Goal: Navigation & Orientation: Find specific page/section

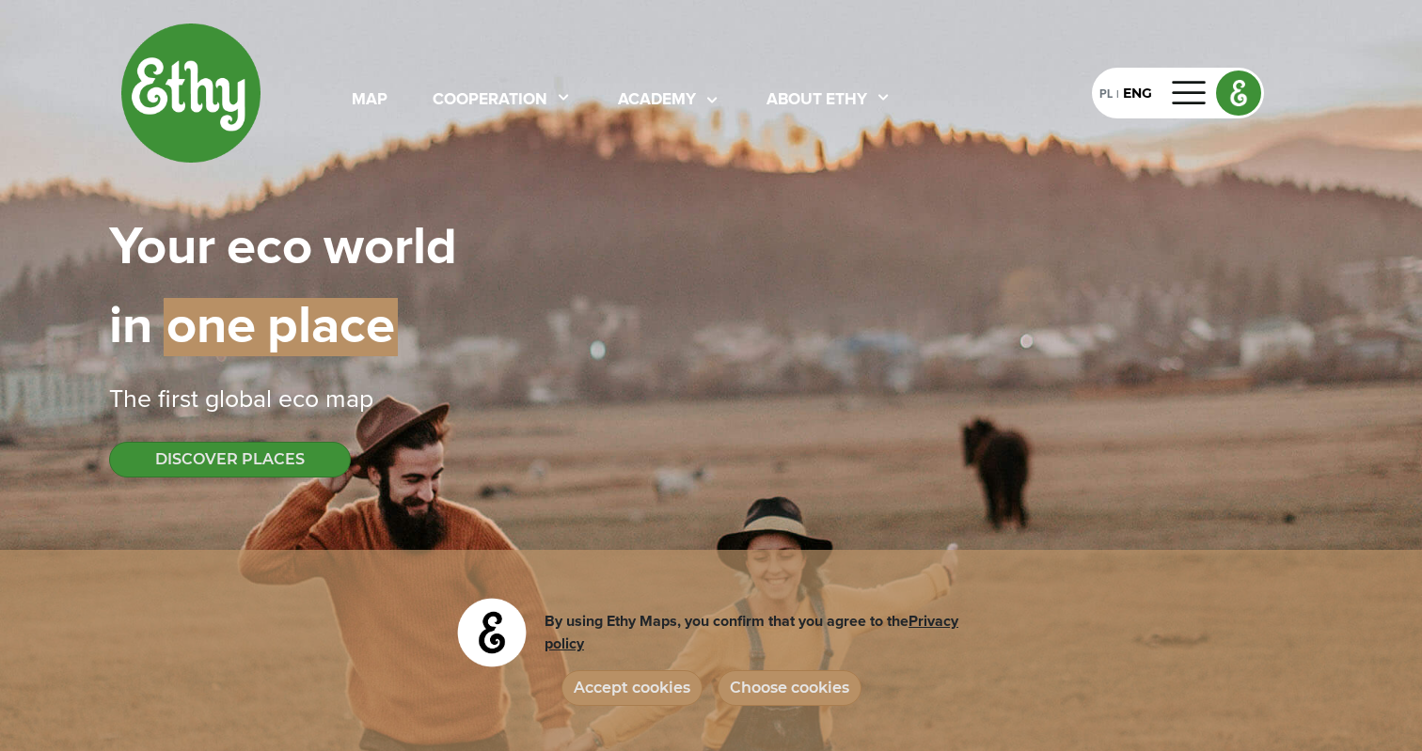
select select
click at [659, 698] on button "Accept cookies" at bounding box center [631, 689] width 141 height 36
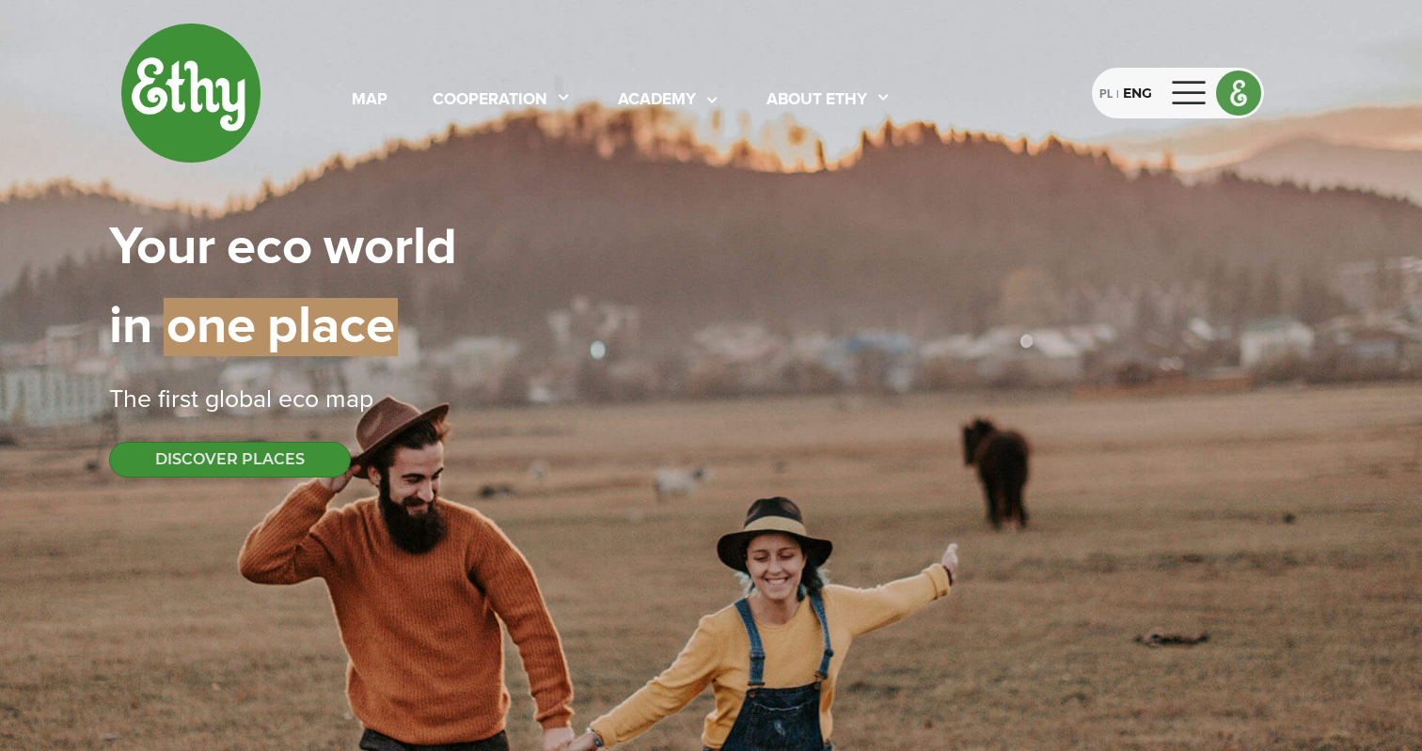
click at [1102, 93] on div "PL" at bounding box center [1105, 93] width 13 height 21
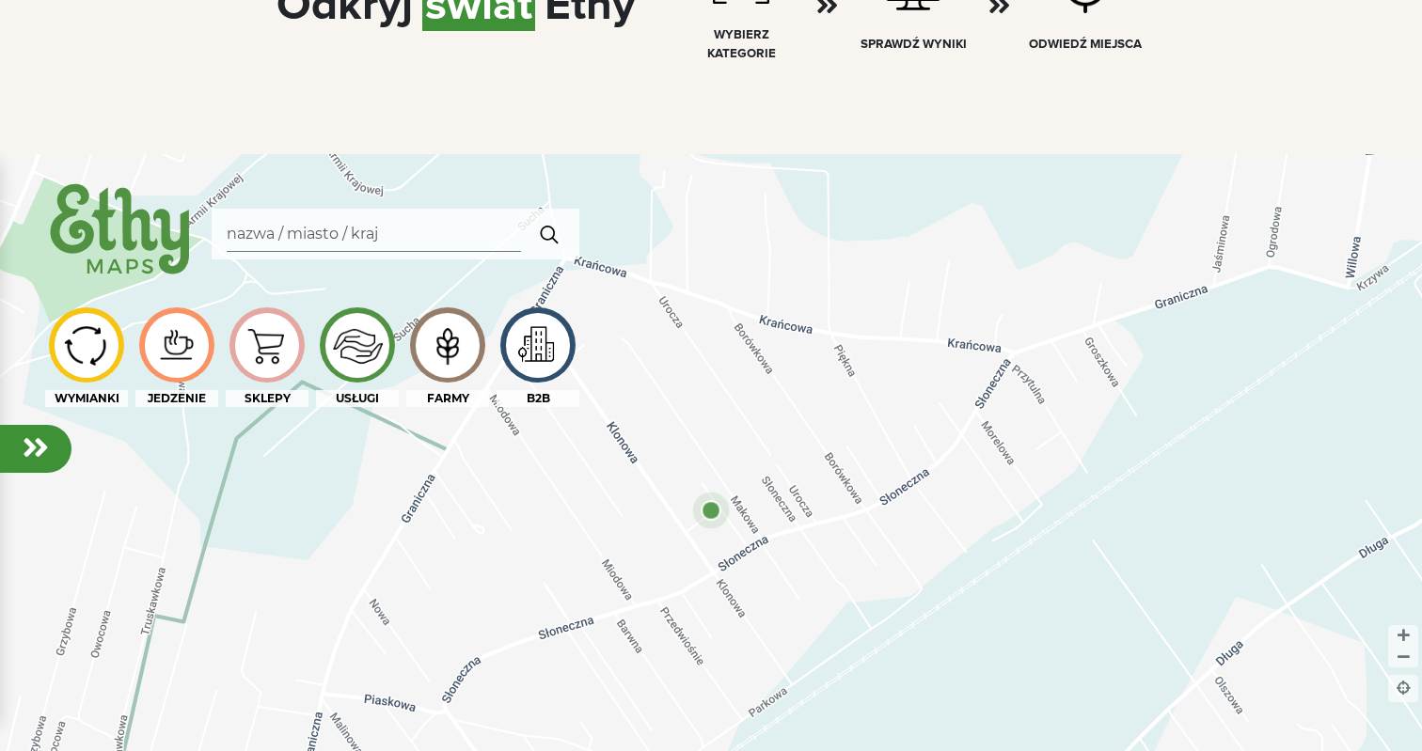
scroll to position [1177, 0]
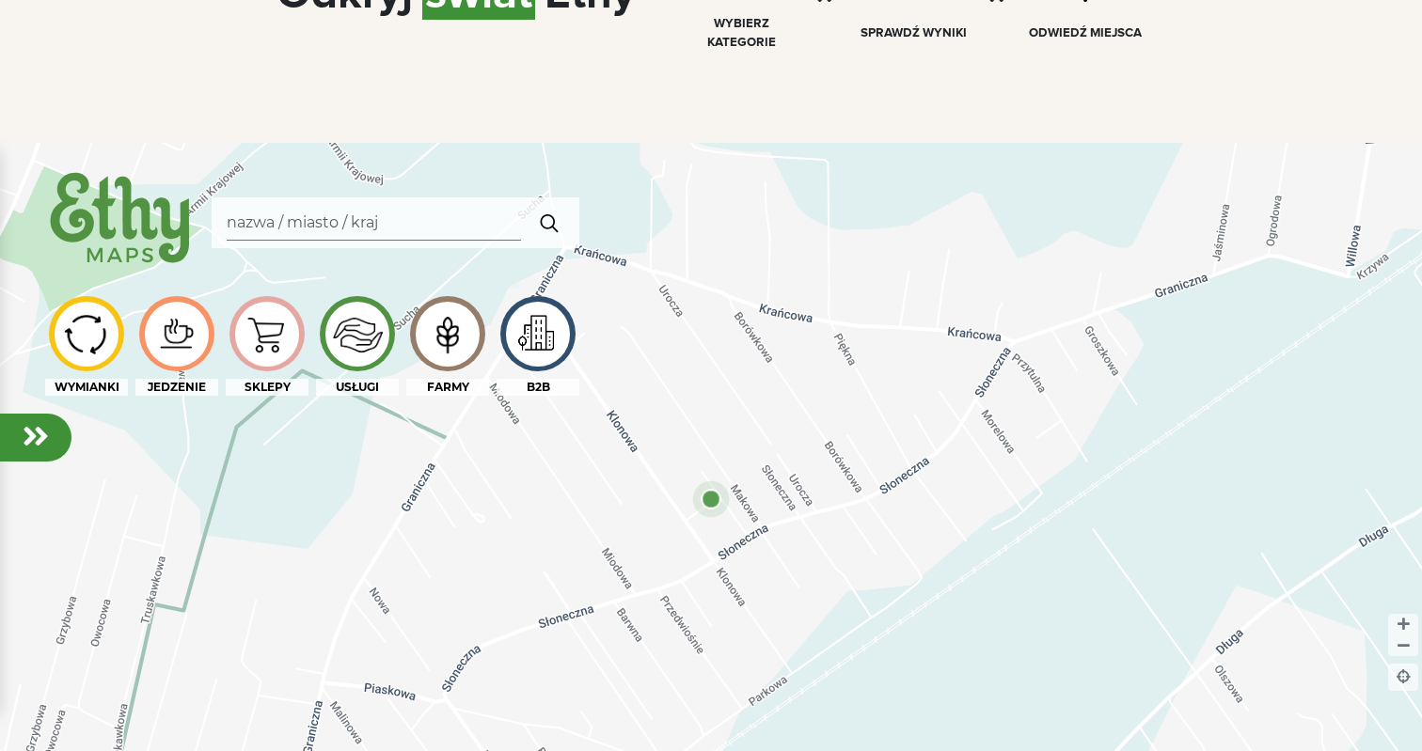
click at [449, 344] on img at bounding box center [447, 334] width 63 height 60
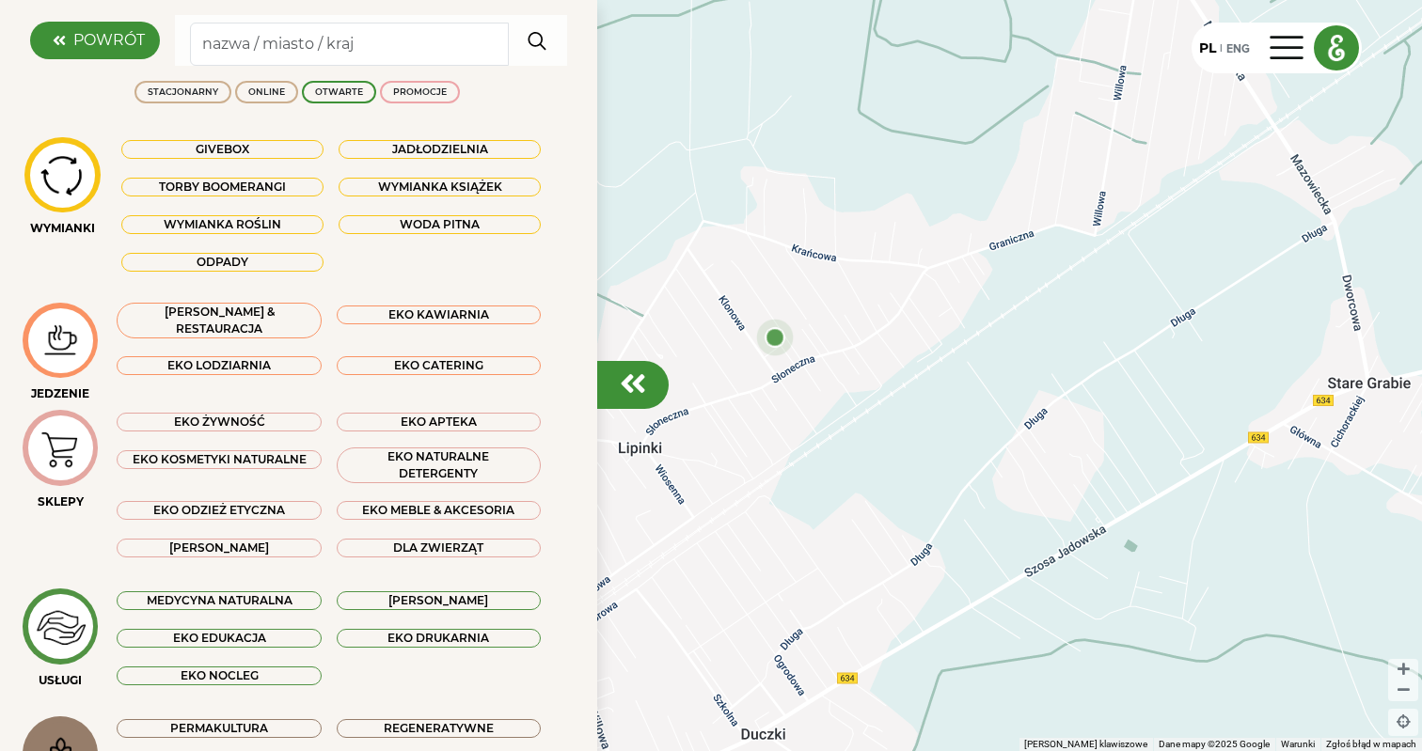
click at [640, 395] on em at bounding box center [633, 384] width 26 height 30
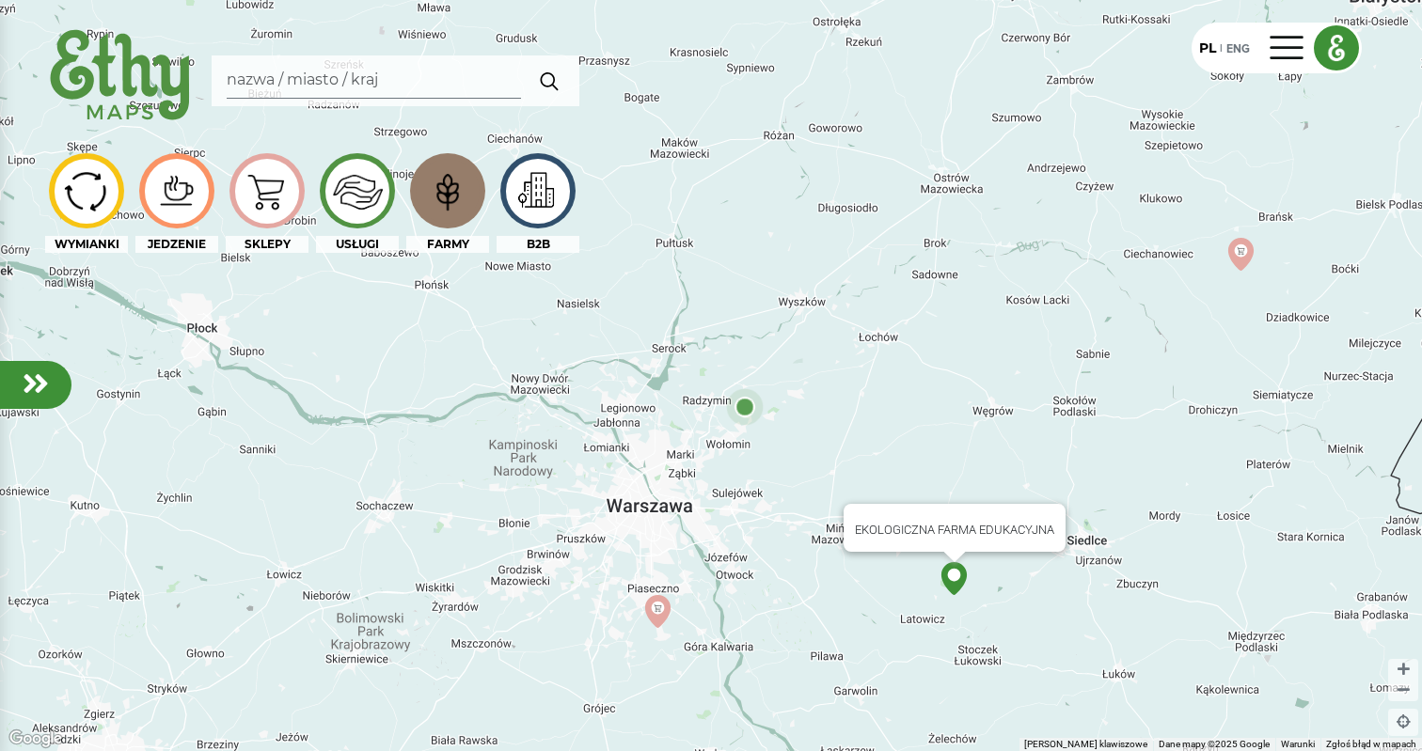
click at [956, 577] on img at bounding box center [954, 578] width 33 height 33
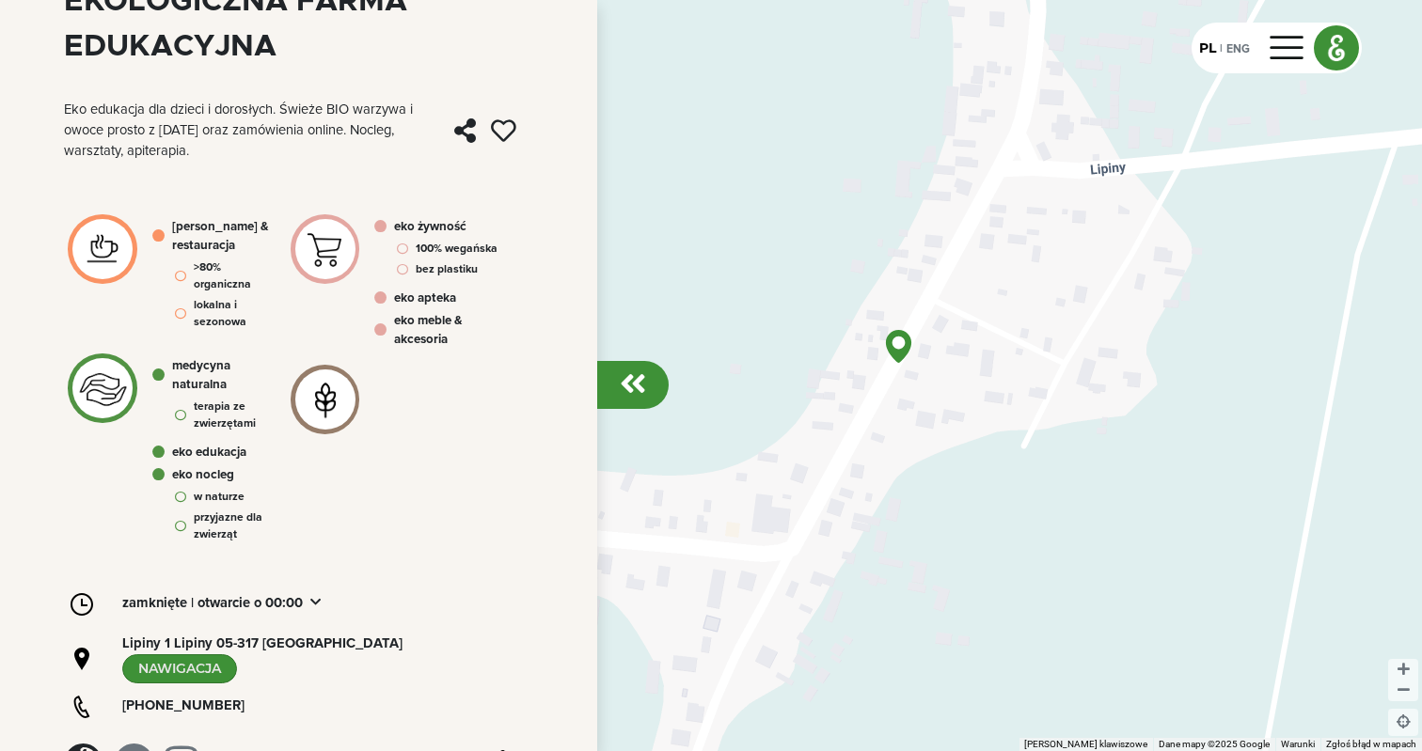
scroll to position [292, 0]
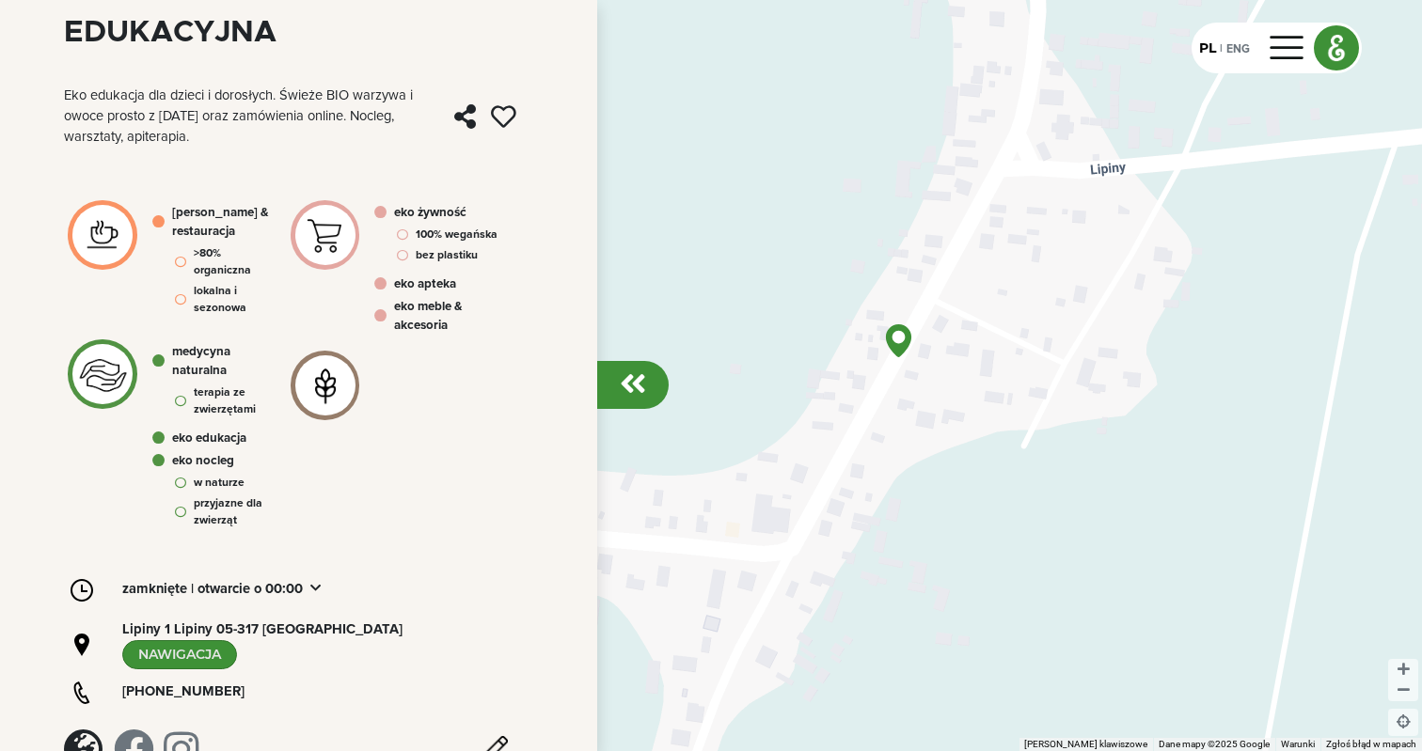
click at [623, 388] on em at bounding box center [633, 384] width 26 height 30
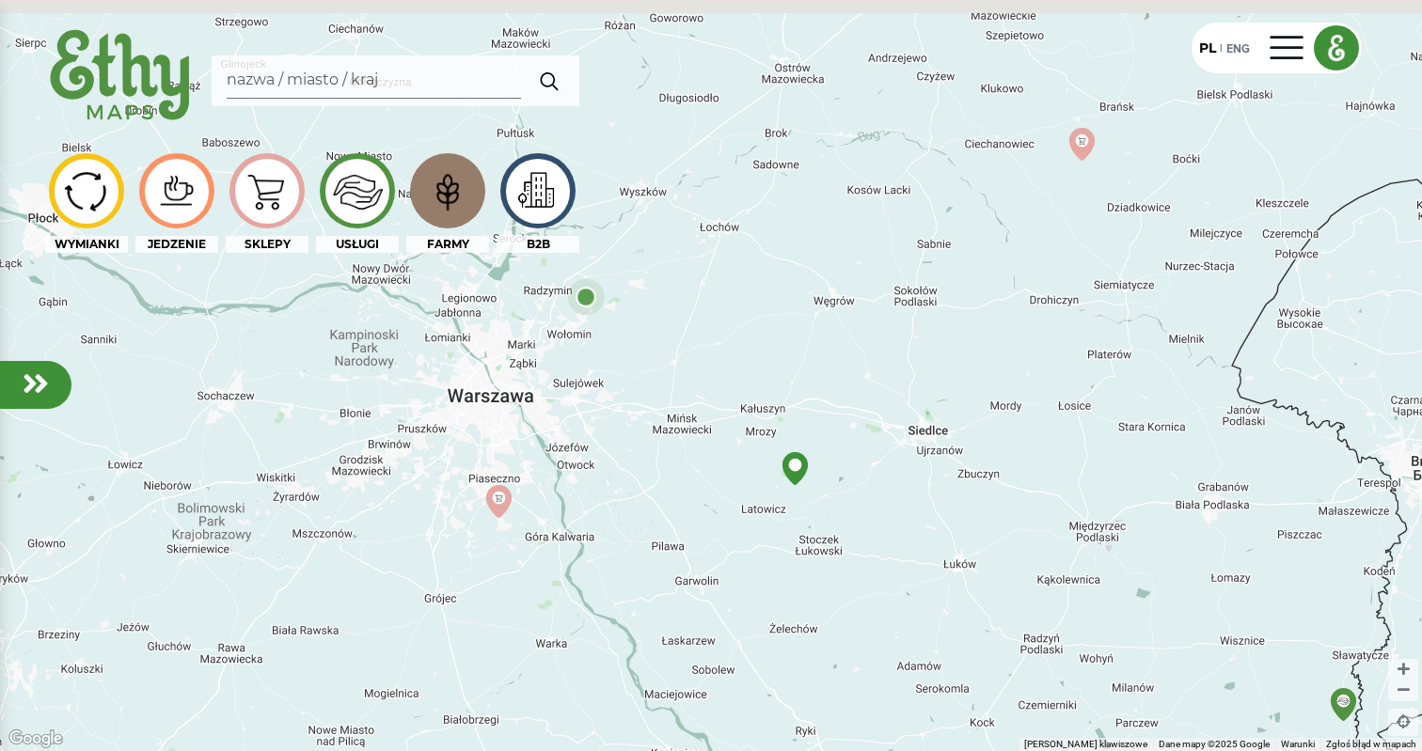
drag, startPoint x: 624, startPoint y: 347, endPoint x: 710, endPoint y: 469, distance: 149.8
click at [710, 469] on div at bounding box center [711, 375] width 1422 height 751
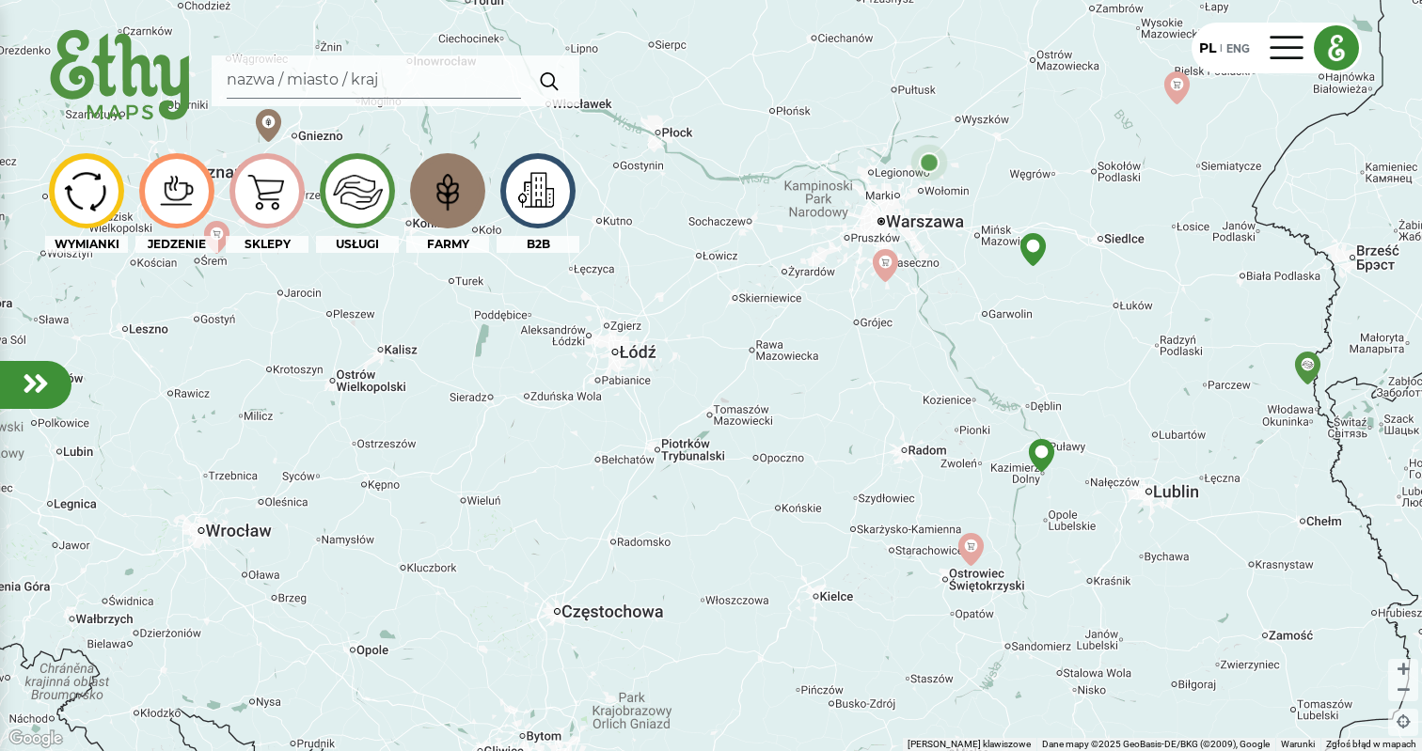
drag, startPoint x: 780, startPoint y: 654, endPoint x: 1045, endPoint y: 416, distance: 356.3
click at [1045, 416] on div at bounding box center [711, 375] width 1422 height 751
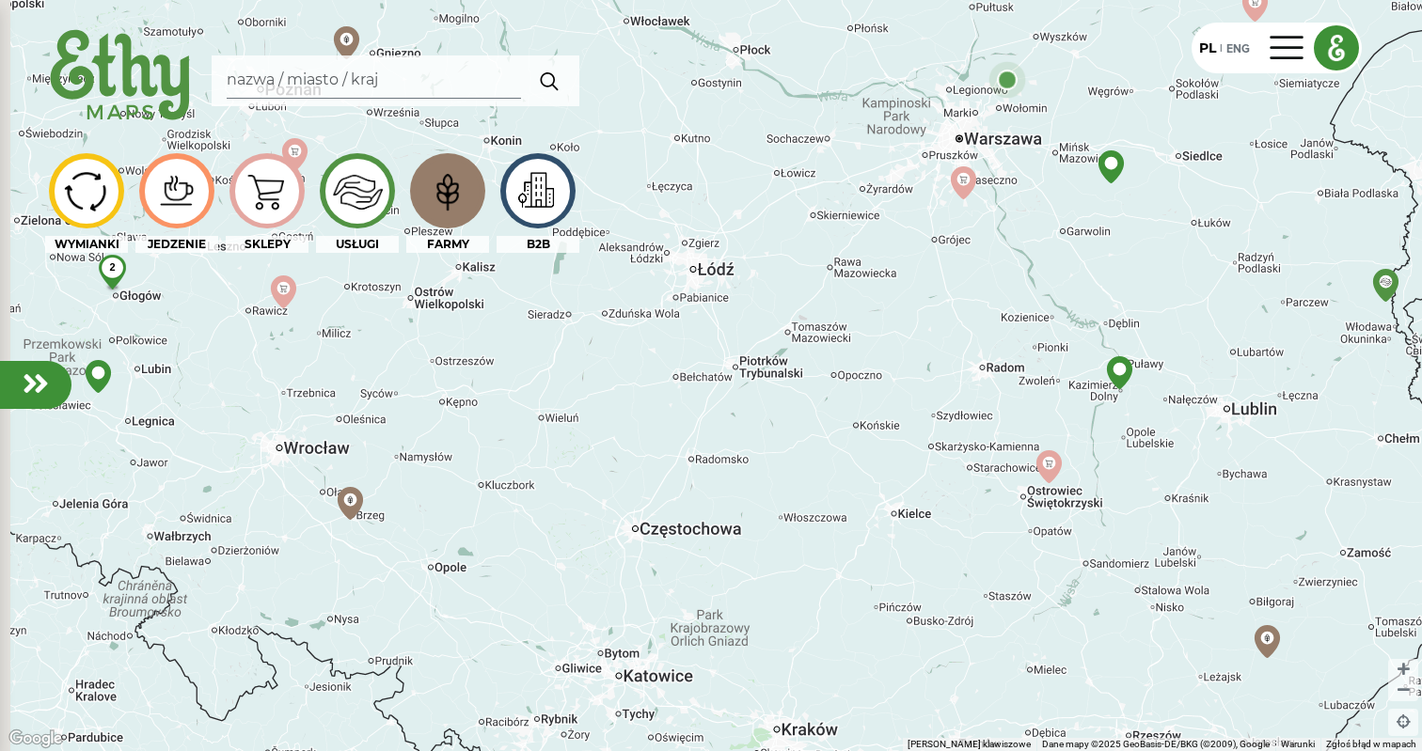
drag, startPoint x: 760, startPoint y: 520, endPoint x: 958, endPoint y: 323, distance: 280.0
click at [958, 323] on div "2" at bounding box center [711, 375] width 1422 height 751
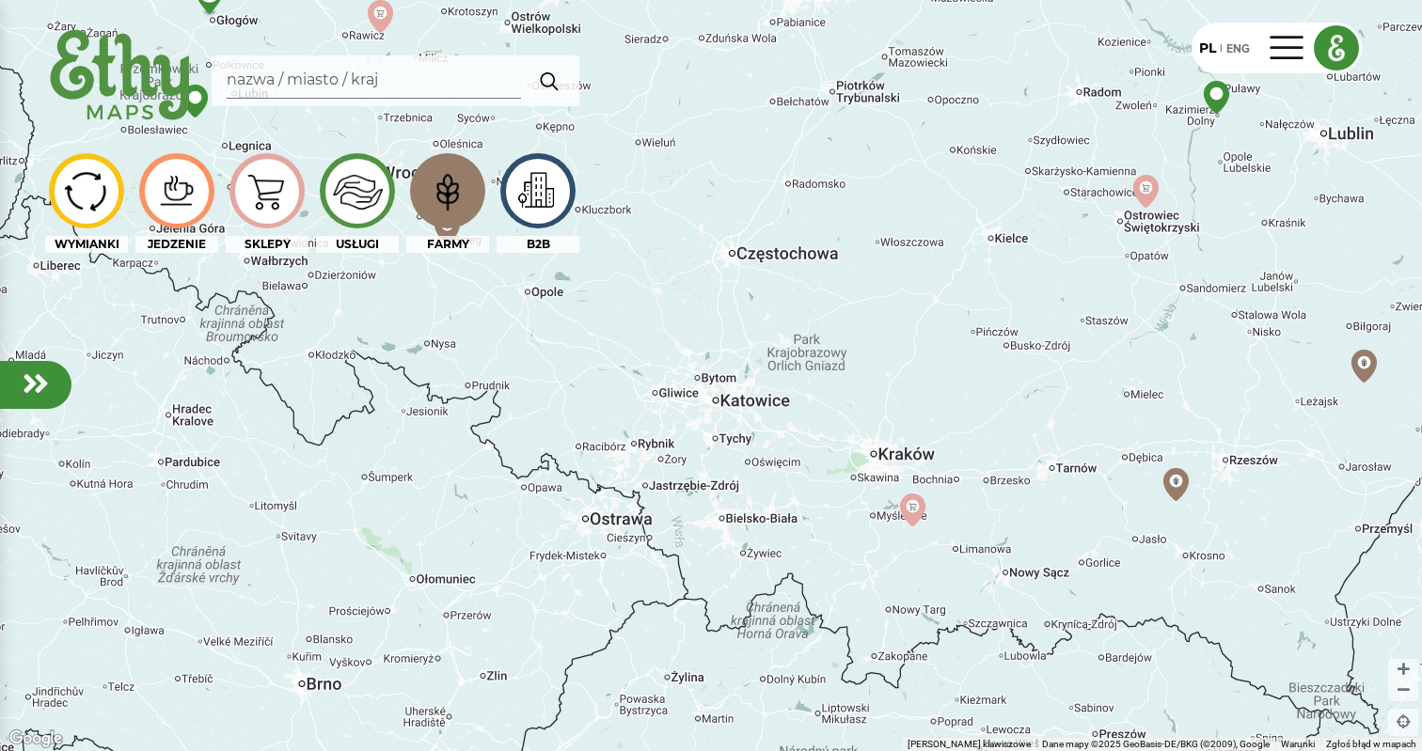
drag, startPoint x: 927, startPoint y: 355, endPoint x: 905, endPoint y: 192, distance: 164.3
click at [905, 192] on div "2" at bounding box center [711, 375] width 1422 height 751
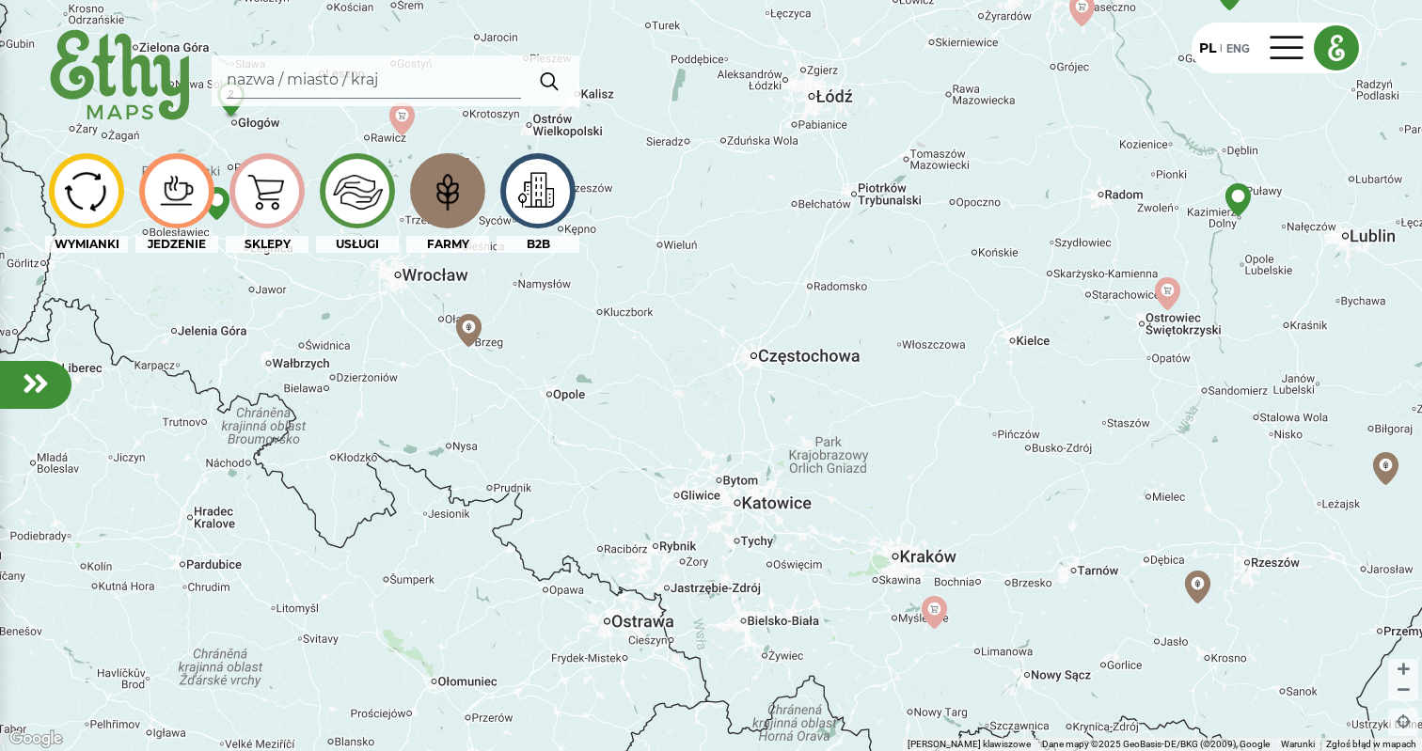
drag, startPoint x: 894, startPoint y: 258, endPoint x: 939, endPoint y: 430, distance: 177.7
click at [938, 425] on div "2" at bounding box center [711, 375] width 1422 height 751
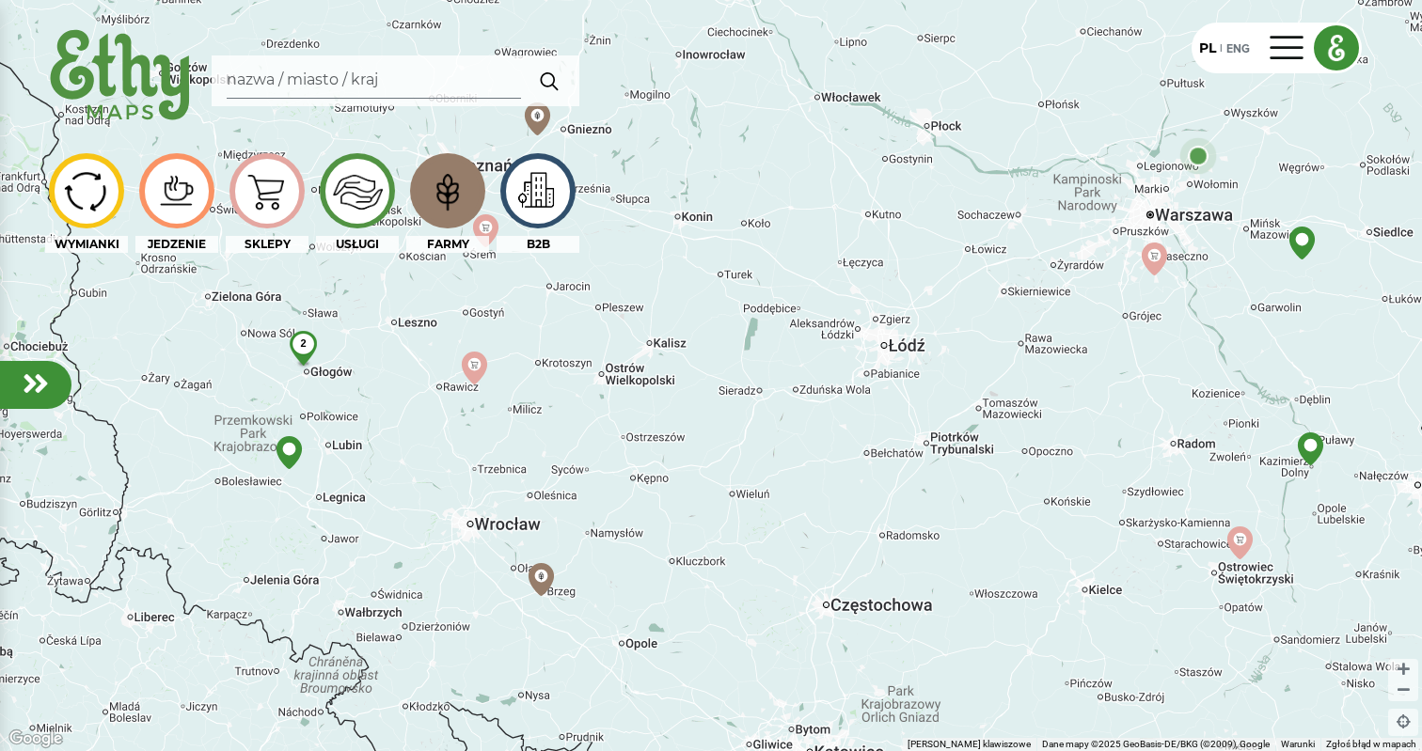
click at [537, 194] on img at bounding box center [537, 191] width 63 height 55
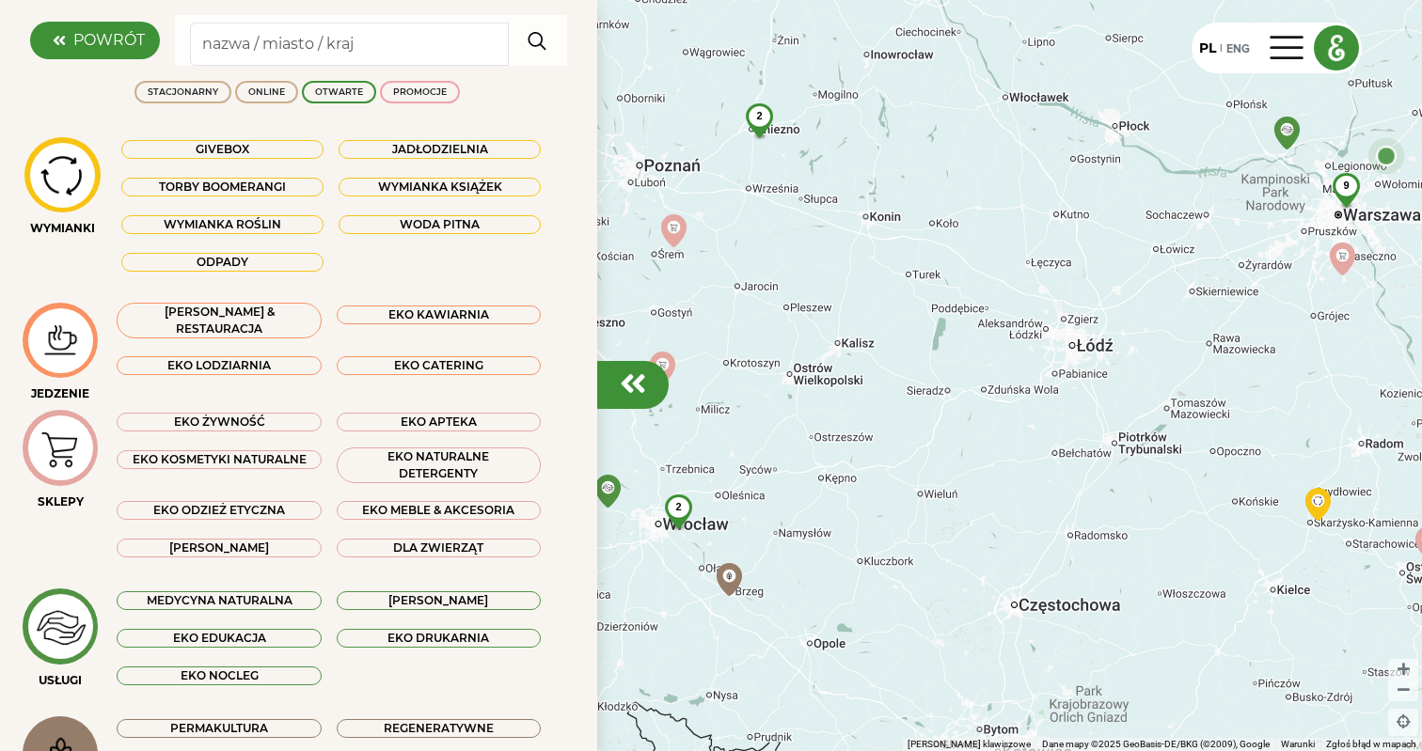
click at [647, 392] on div at bounding box center [632, 385] width 71 height 48
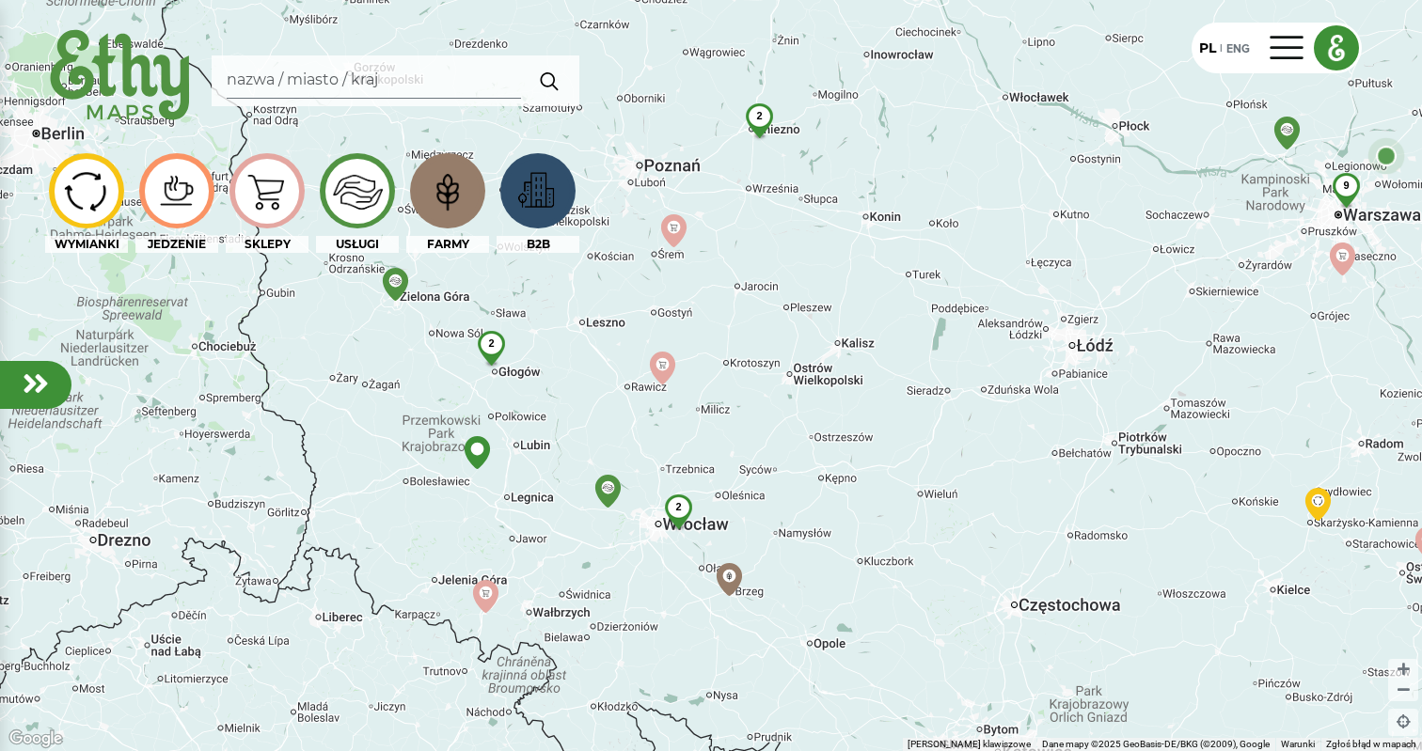
click at [343, 210] on img at bounding box center [356, 191] width 63 height 62
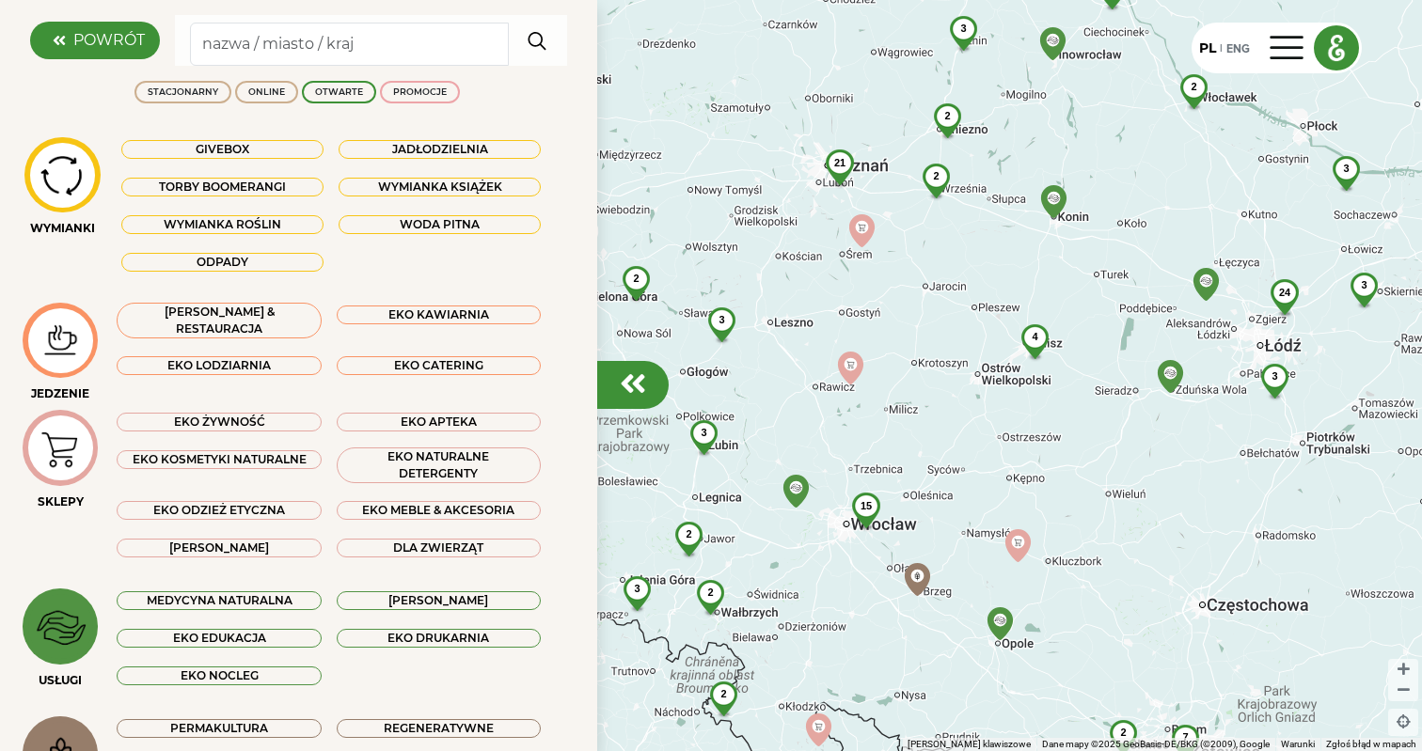
click at [619, 390] on div at bounding box center [632, 385] width 71 height 48
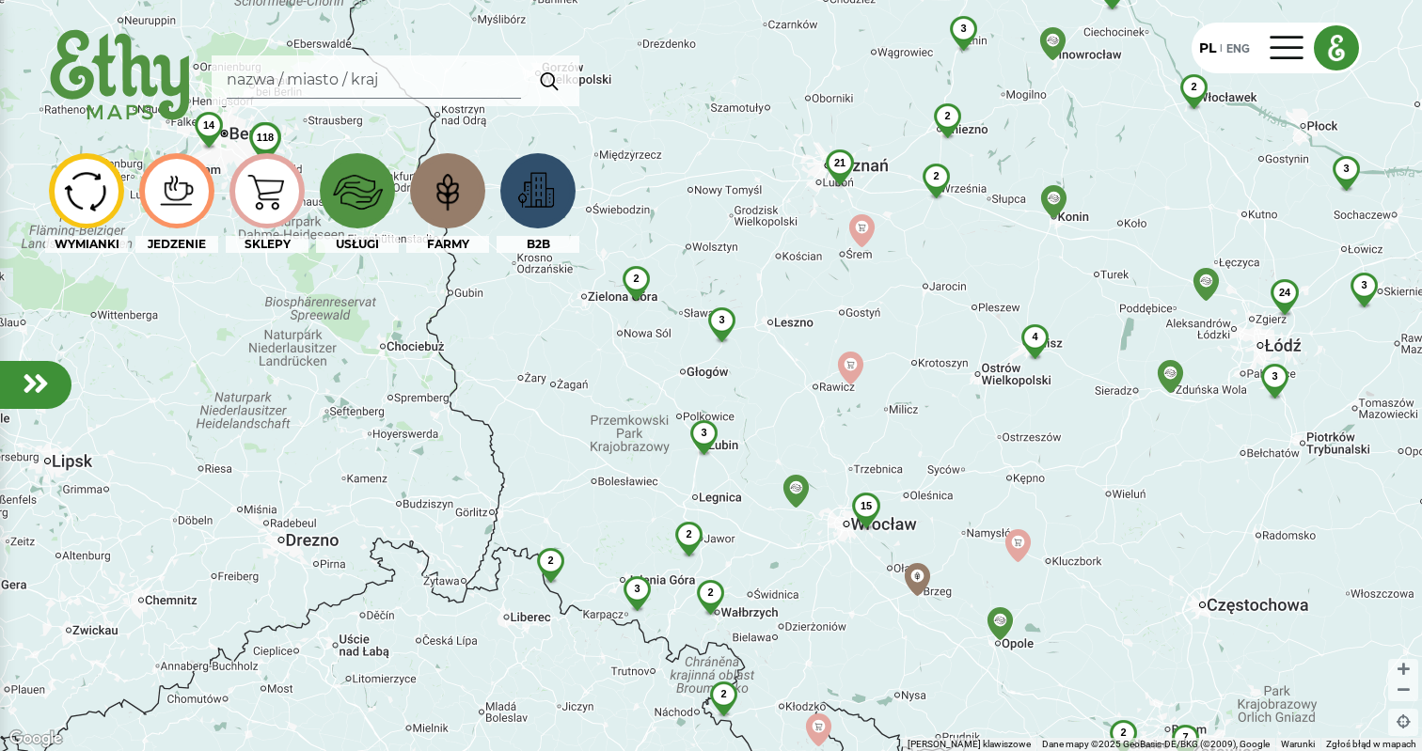
click at [253, 199] on img at bounding box center [266, 191] width 63 height 60
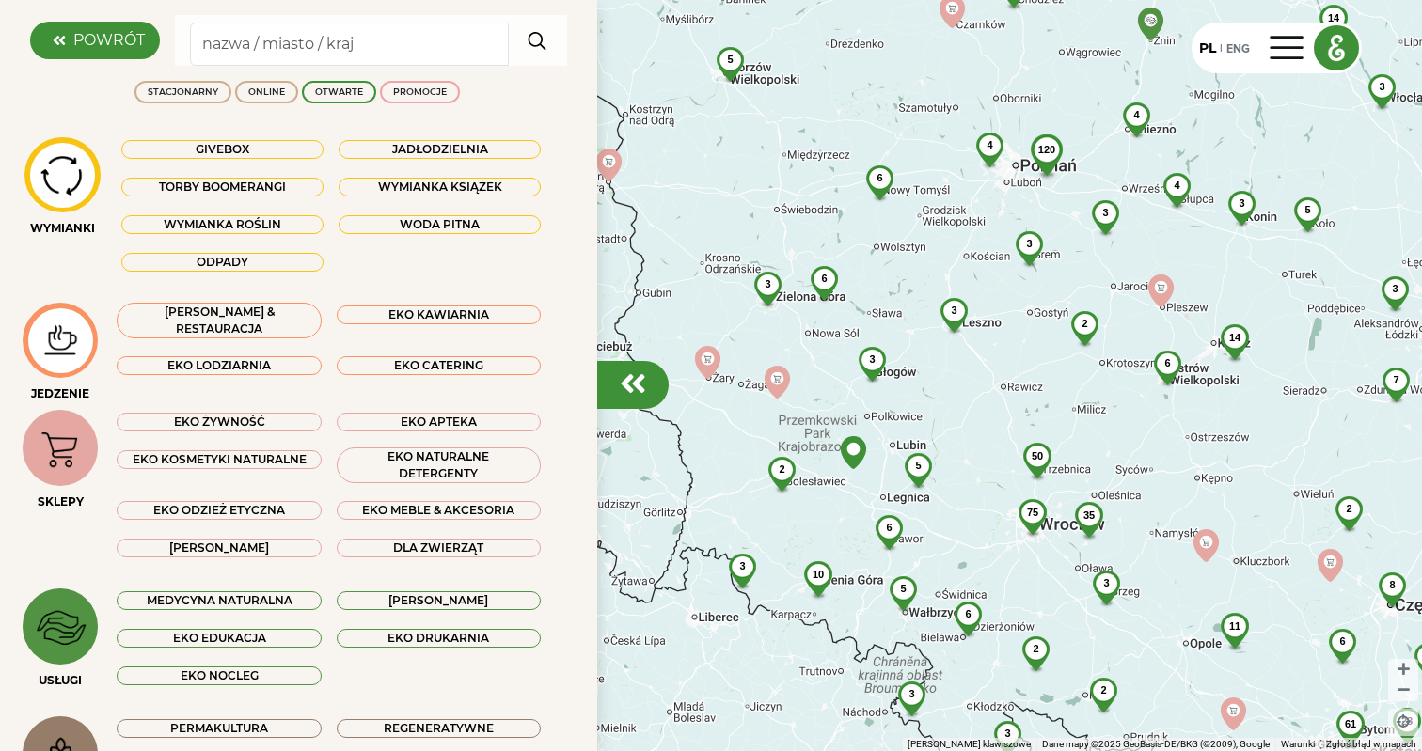
click at [608, 381] on div at bounding box center [632, 385] width 71 height 48
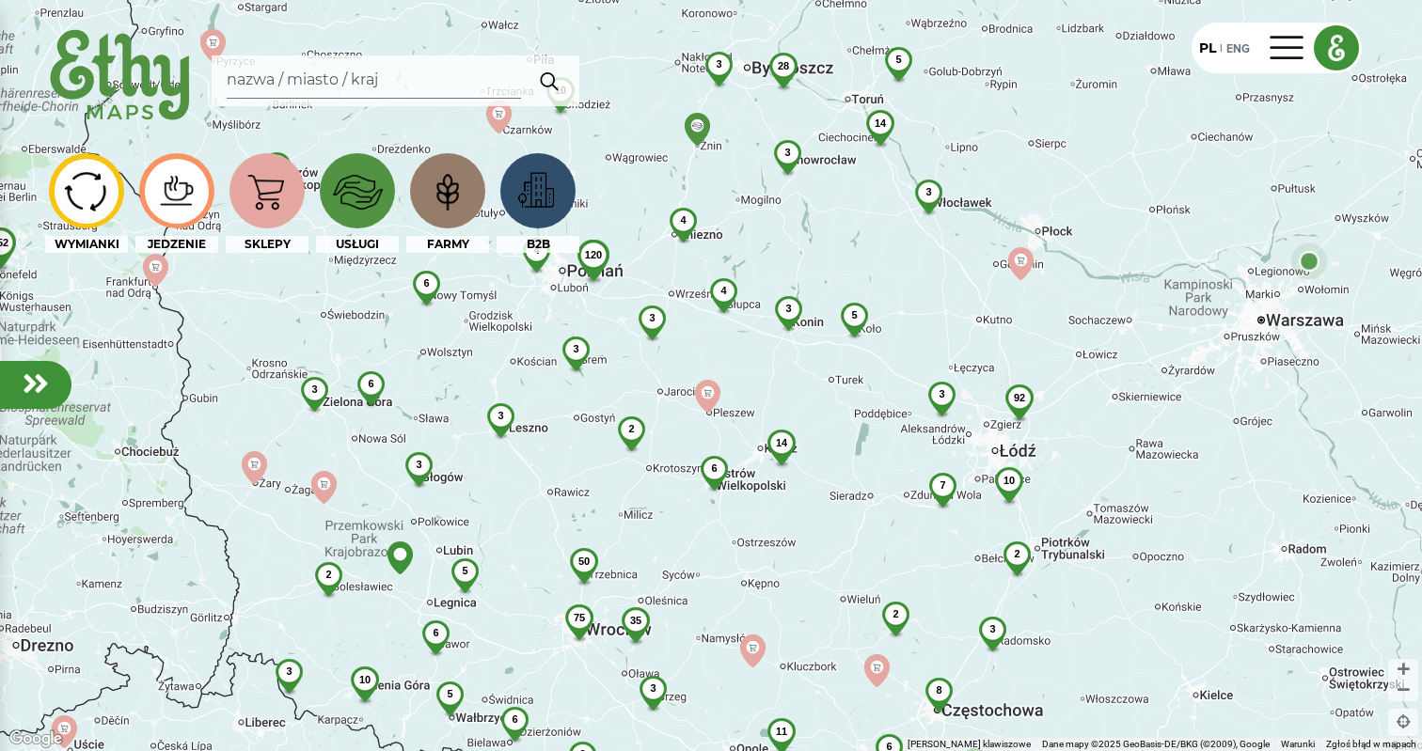
drag, startPoint x: 974, startPoint y: 410, endPoint x: 518, endPoint y: 515, distance: 468.1
click at [518, 515] on div "92 10 3 3 2 7 14 5 5 3 3 3 2 28 14 8 4 4 3 4 6 6 3 3 28 2 61 120 11 6 3 10 35 4…" at bounding box center [711, 375] width 1422 height 751
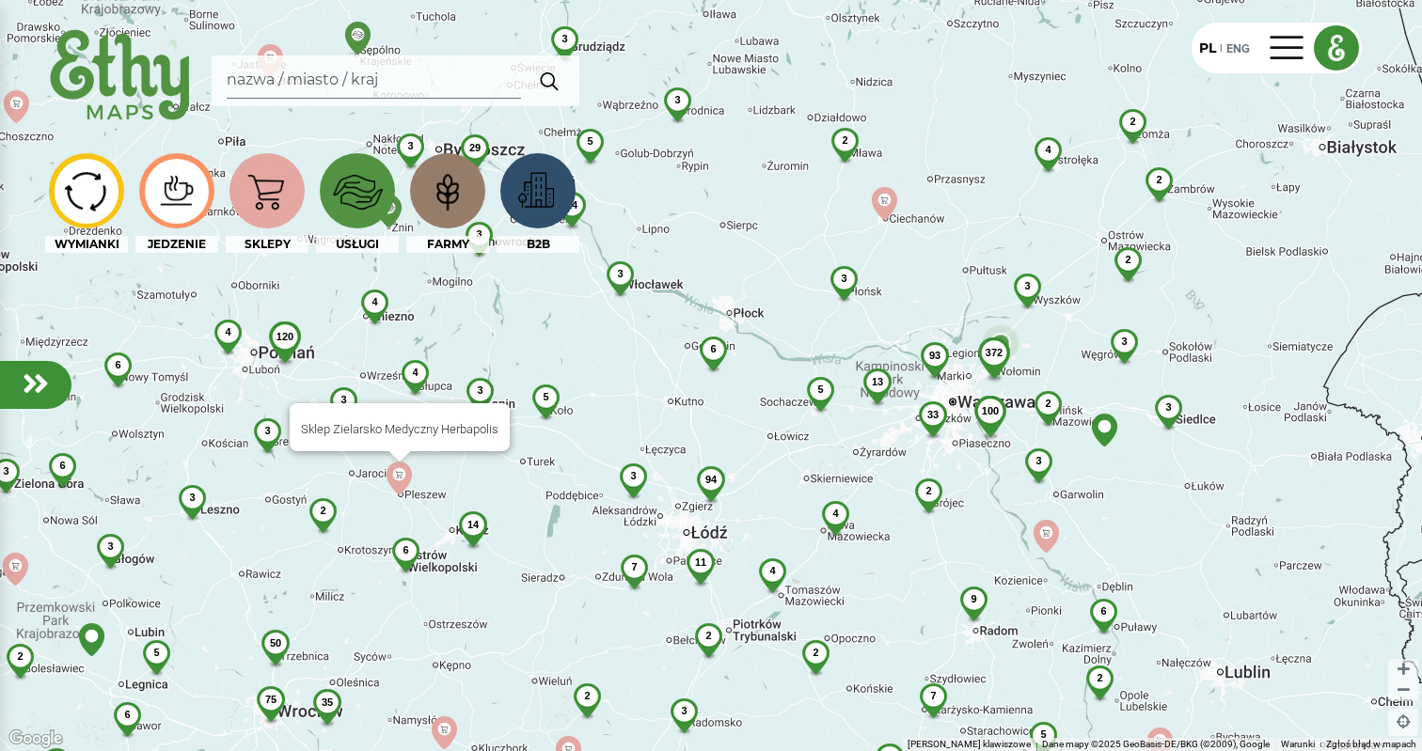
drag, startPoint x: 703, startPoint y: 392, endPoint x: 374, endPoint y: 481, distance: 339.9
click at [383, 481] on img at bounding box center [399, 478] width 33 height 33
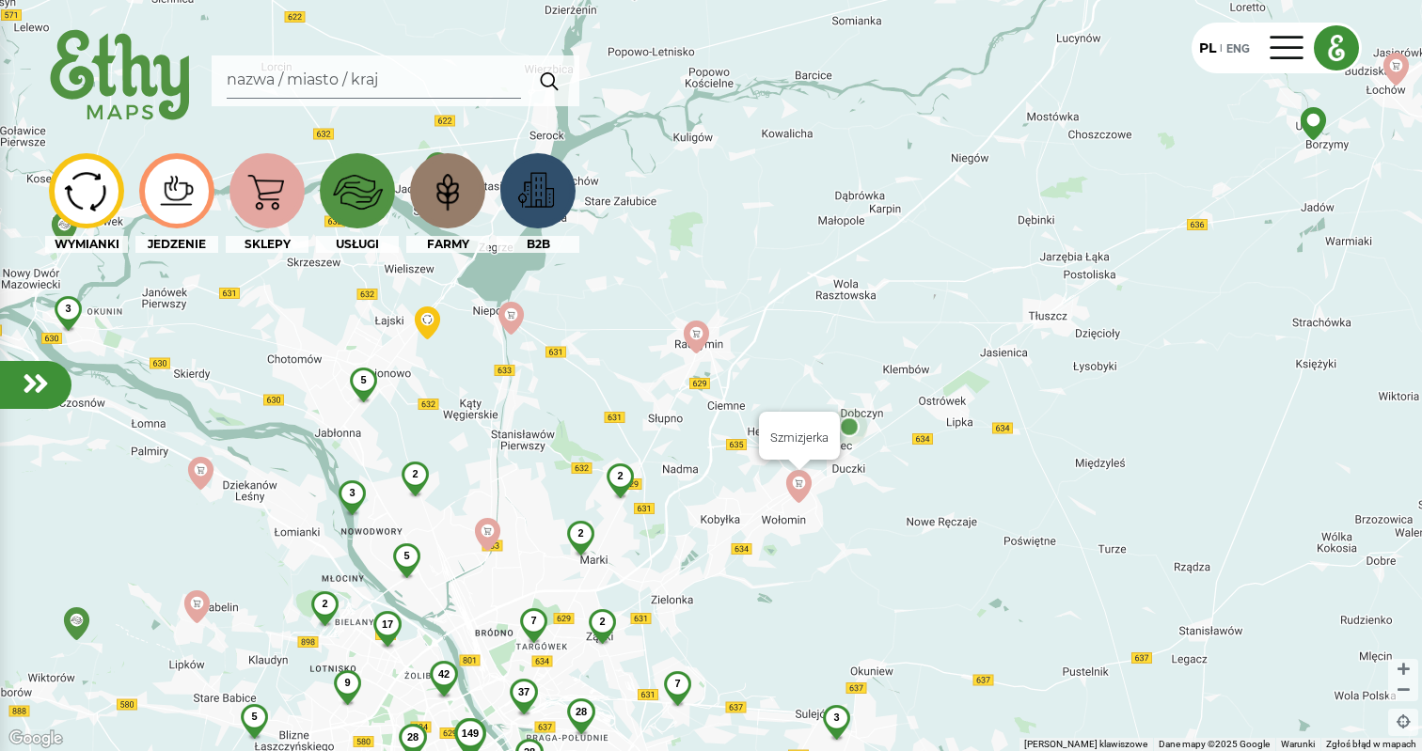
click at [801, 485] on img at bounding box center [798, 486] width 33 height 33
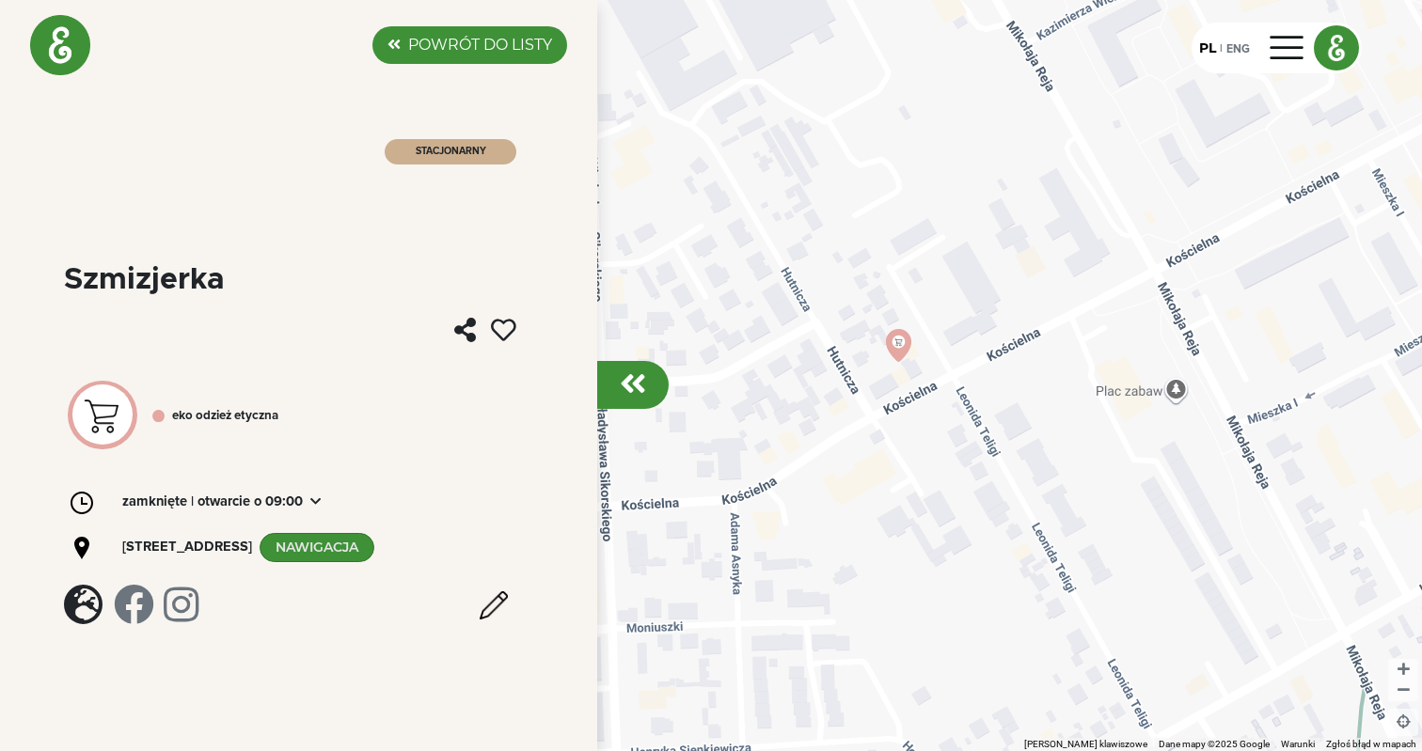
click at [759, 227] on div "Aby korzystać z interfejsu, używaj klawiszy strzałek." at bounding box center [711, 375] width 1422 height 751
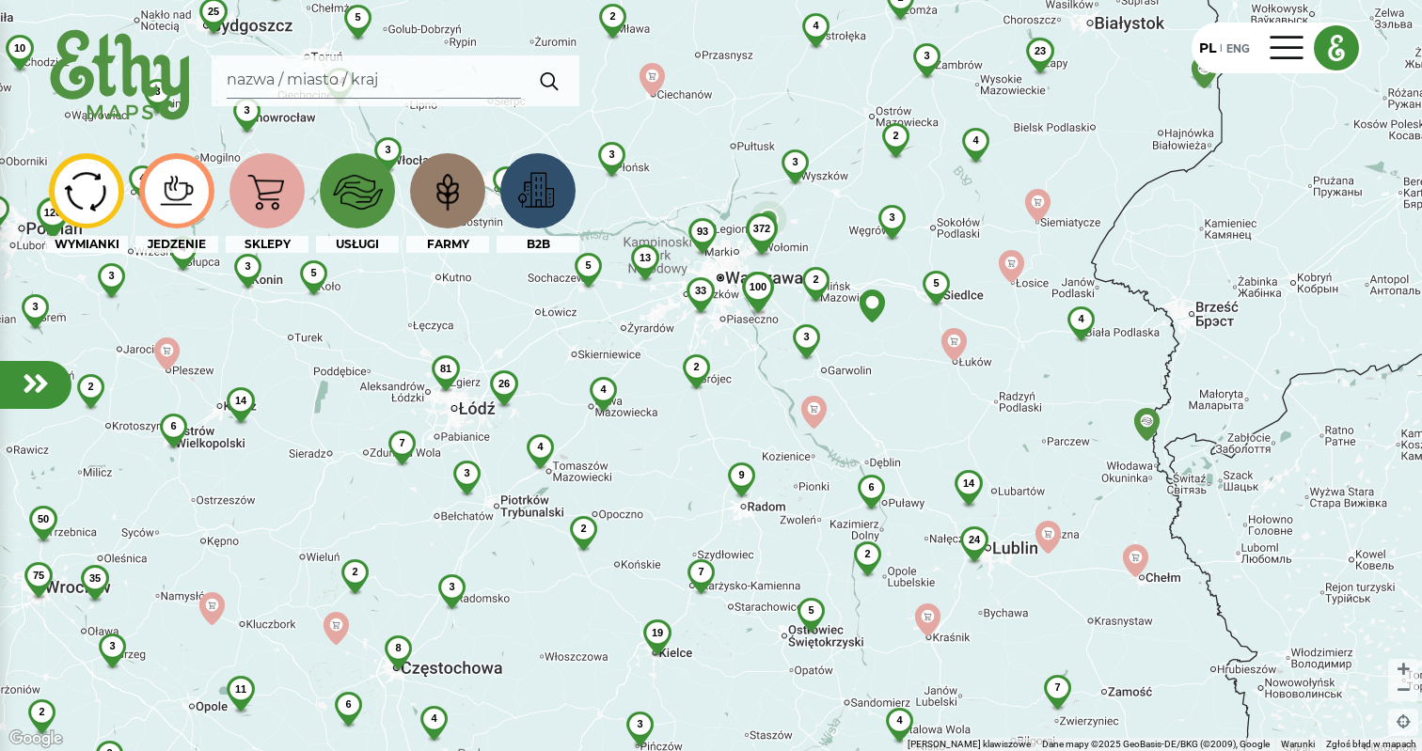
drag, startPoint x: 745, startPoint y: 159, endPoint x: 768, endPoint y: 434, distance: 275.6
click at [766, 429] on div "372 93 100 3 2 33 3 3 13 2 2 3 5 5 4 4 3 4 9 2 2 6 6 26 23 4 4 14 2 81 7 2 24 3…" at bounding box center [711, 375] width 1422 height 751
